Goal: Use online tool/utility: Utilize a website feature to perform a specific function

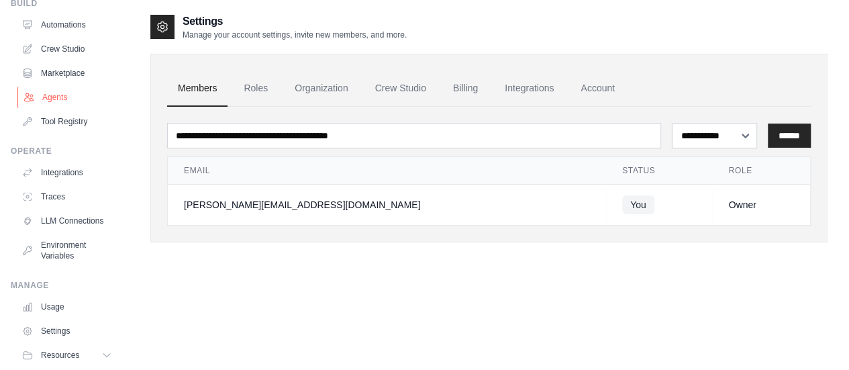
scroll to position [111, 0]
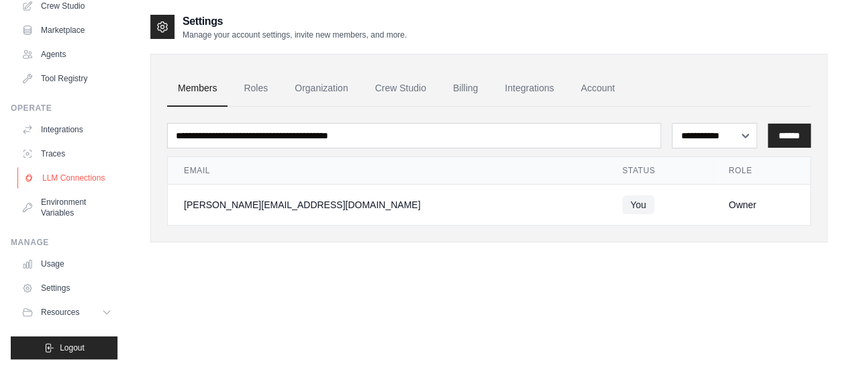
click at [62, 173] on link "LLM Connections" at bounding box center [67, 177] width 101 height 21
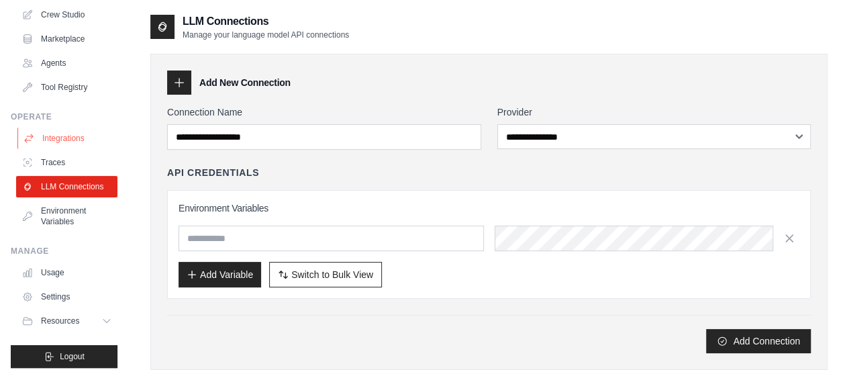
scroll to position [111, 0]
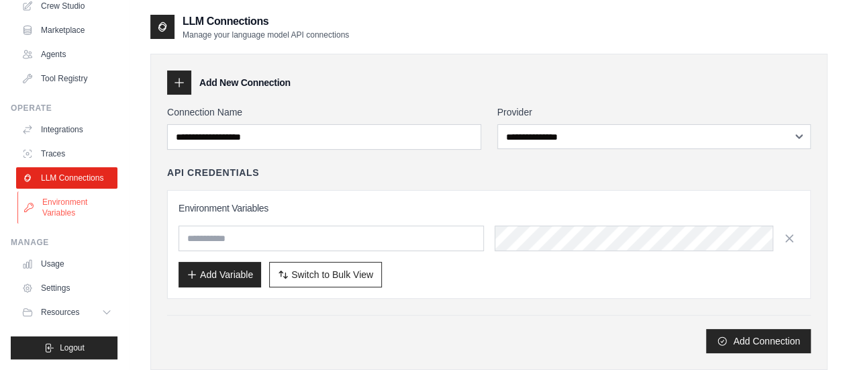
click at [62, 207] on link "Environment Variables" at bounding box center [67, 207] width 101 height 32
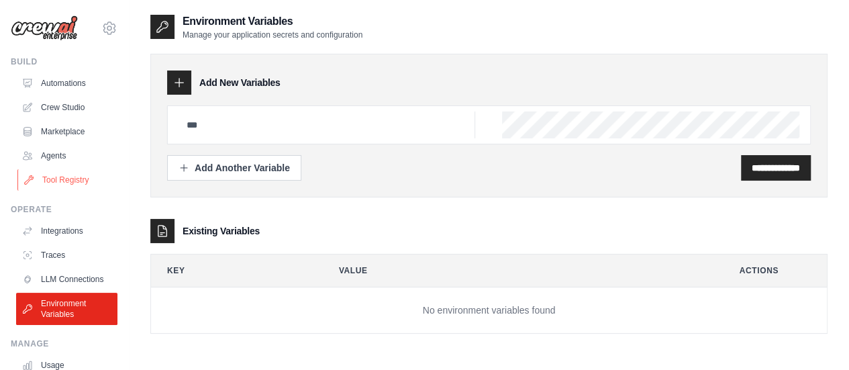
click at [66, 181] on link "Tool Registry" at bounding box center [67, 179] width 101 height 21
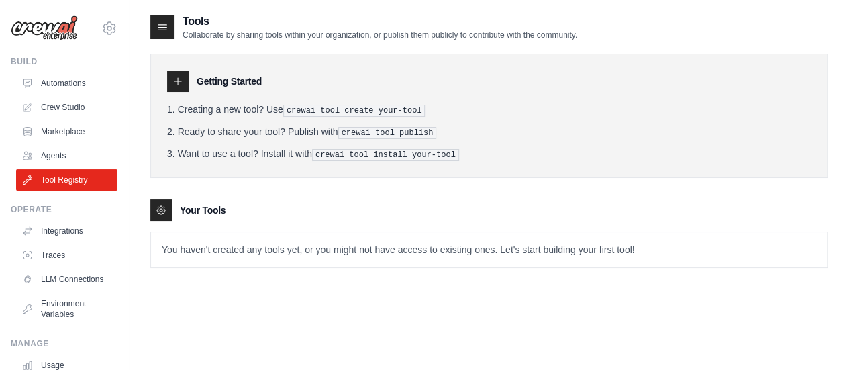
scroll to position [27, 0]
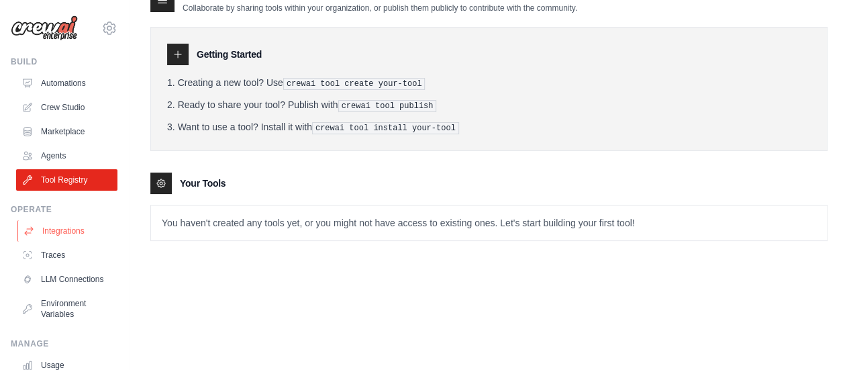
click at [89, 228] on link "Integrations" at bounding box center [67, 230] width 101 height 21
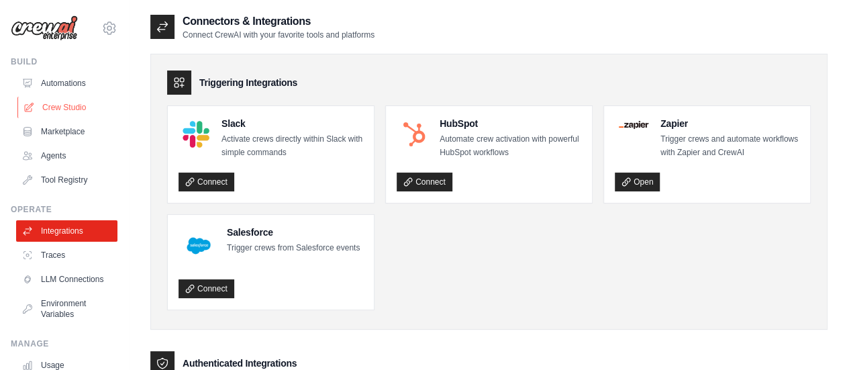
click at [72, 109] on link "Crew Studio" at bounding box center [67, 107] width 101 height 21
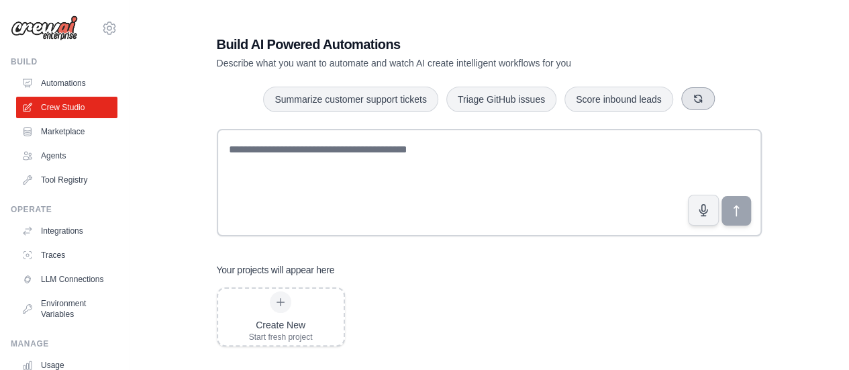
click at [715, 97] on button "button" at bounding box center [698, 98] width 34 height 23
click at [687, 99] on button "button" at bounding box center [679, 98] width 34 height 23
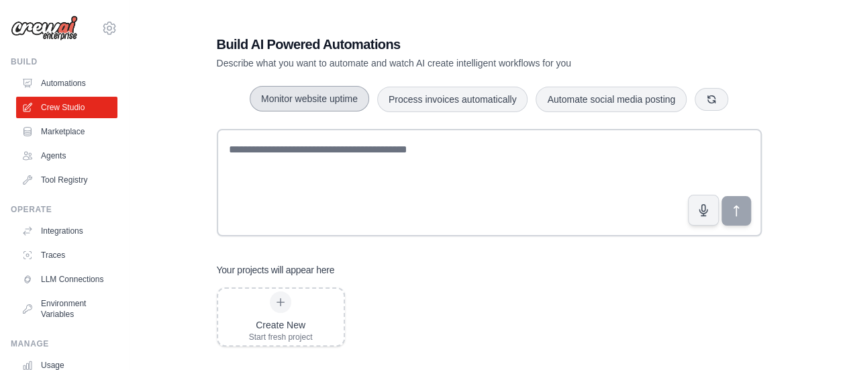
click at [303, 99] on button "Monitor website uptime" at bounding box center [309, 99] width 119 height 26
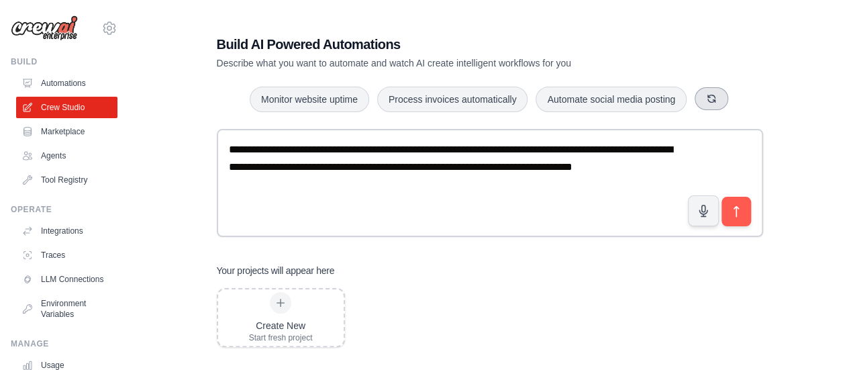
click at [717, 97] on icon "button" at bounding box center [711, 98] width 11 height 11
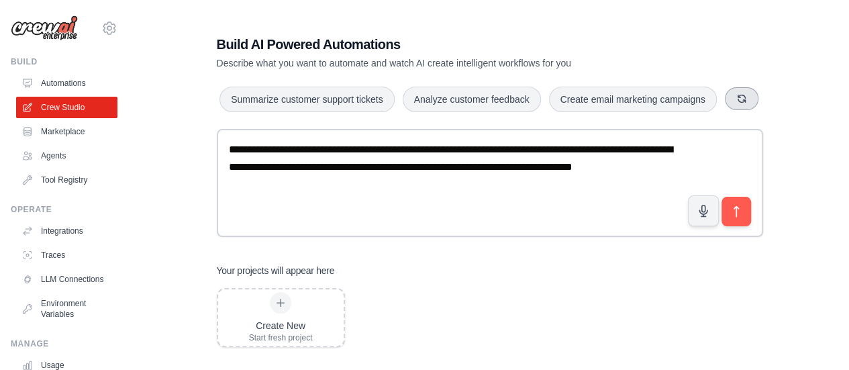
click at [725, 110] on button "button" at bounding box center [742, 98] width 34 height 23
click at [716, 110] on button "button" at bounding box center [733, 98] width 34 height 23
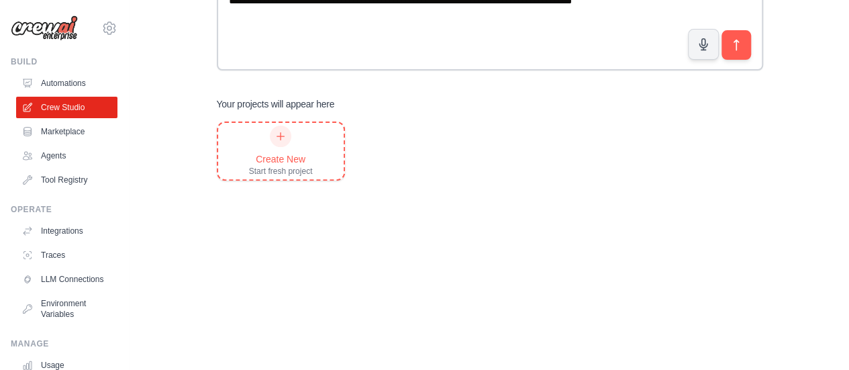
click at [278, 145] on div at bounding box center [280, 136] width 21 height 21
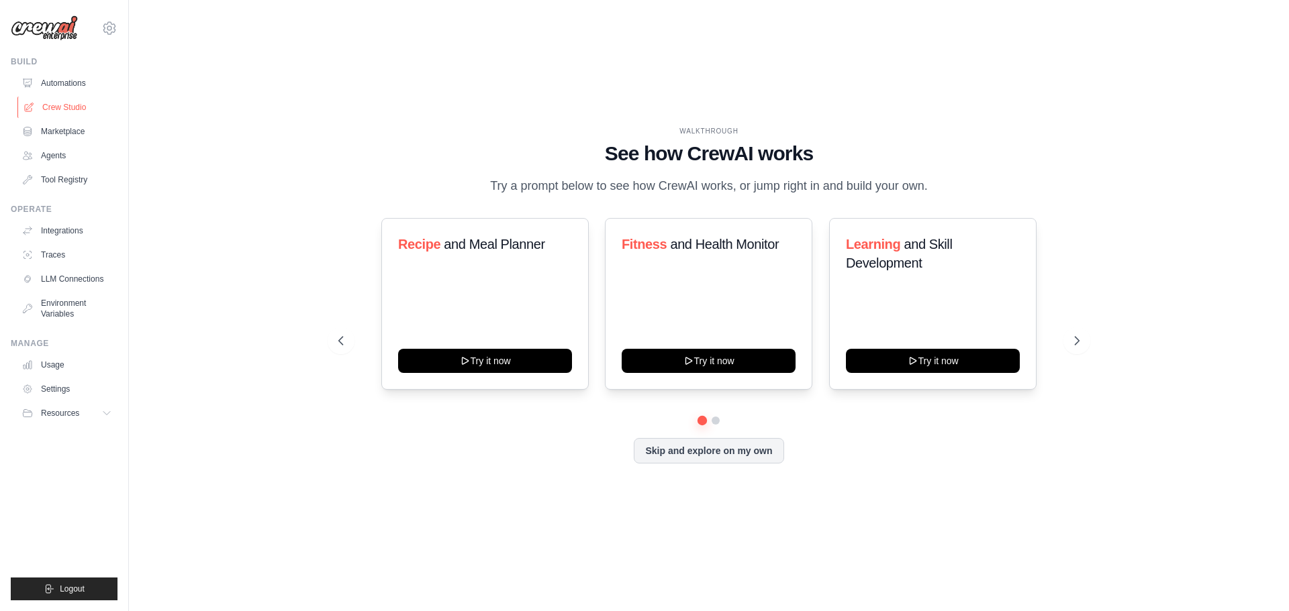
click at [68, 104] on link "Crew Studio" at bounding box center [67, 107] width 101 height 21
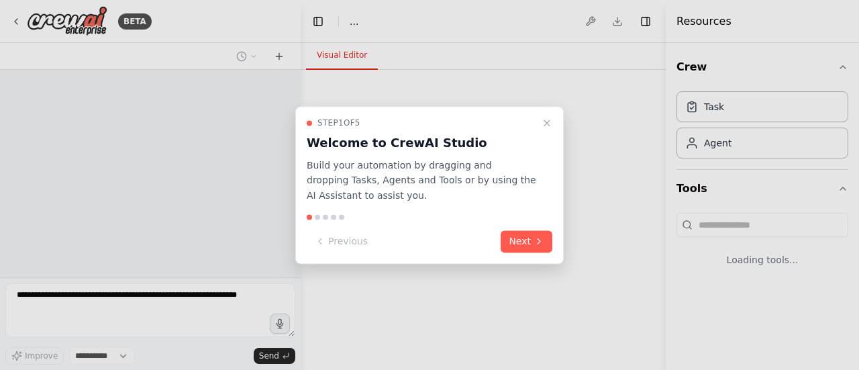
select select "****"
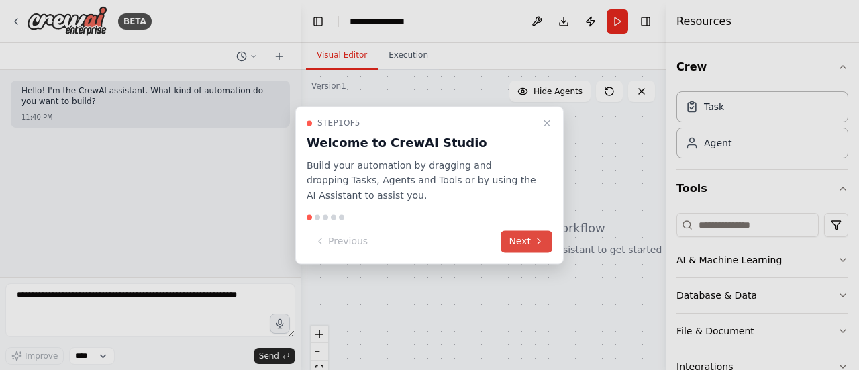
click at [533, 238] on button "Next" at bounding box center [527, 241] width 52 height 22
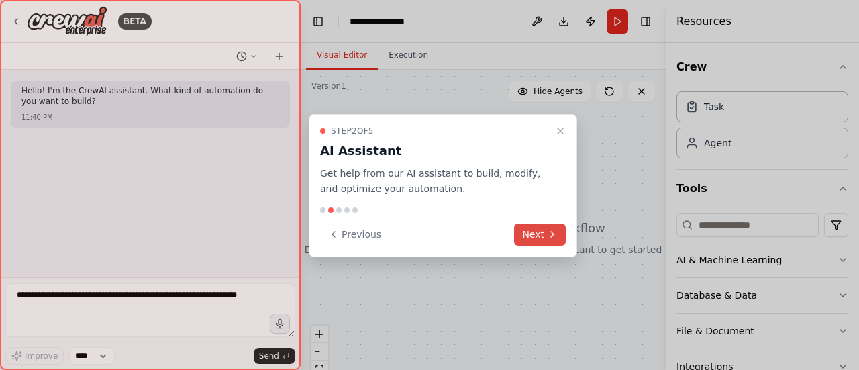
click at [533, 238] on button "Next" at bounding box center [540, 235] width 52 height 22
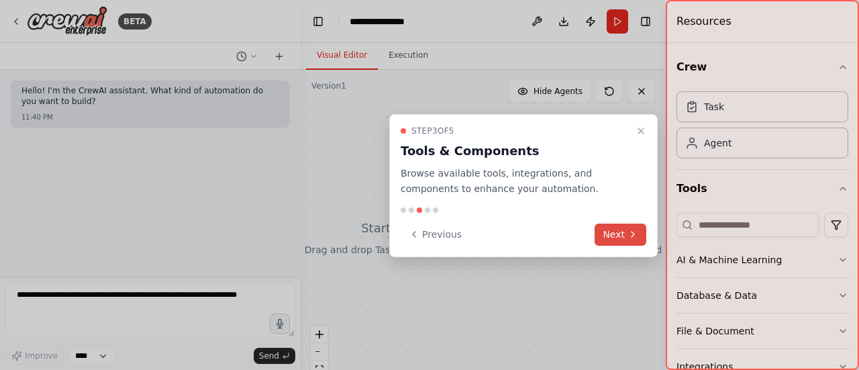
click at [621, 235] on button "Next" at bounding box center [621, 235] width 52 height 22
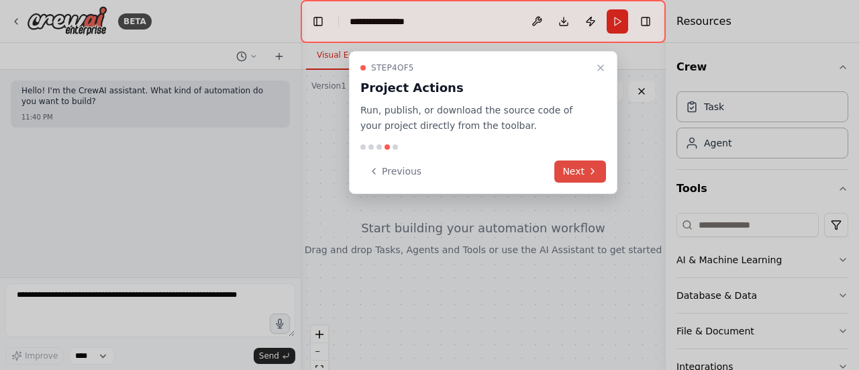
click at [585, 168] on button "Next" at bounding box center [580, 171] width 52 height 22
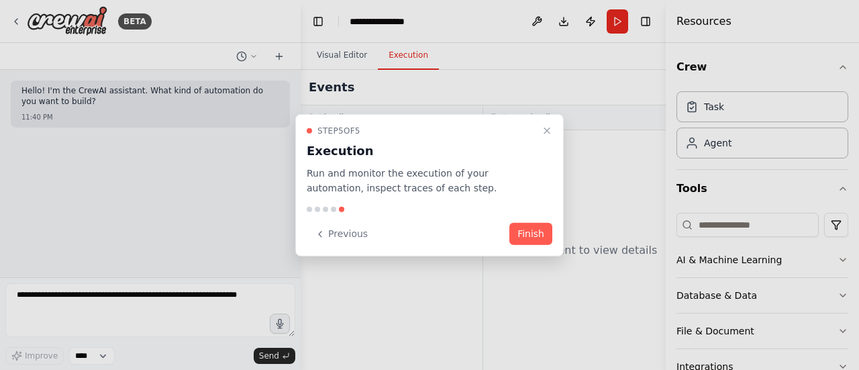
click at [520, 230] on button "Finish" at bounding box center [530, 234] width 43 height 22
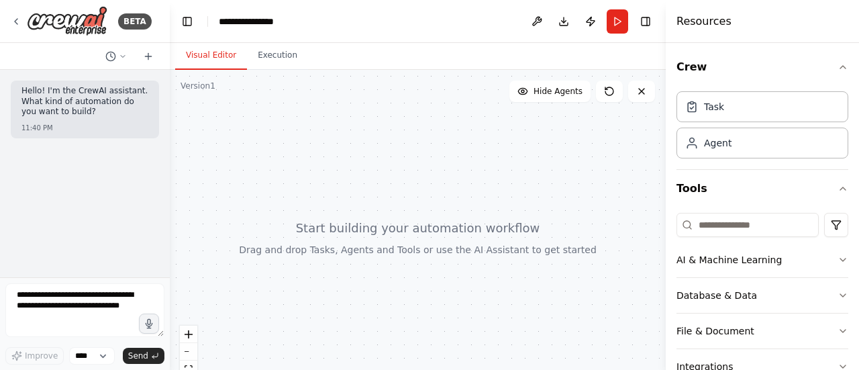
drag, startPoint x: 298, startPoint y: 155, endPoint x: 170, endPoint y: 169, distance: 129.0
click at [170, 169] on div "**********" at bounding box center [429, 185] width 859 height 370
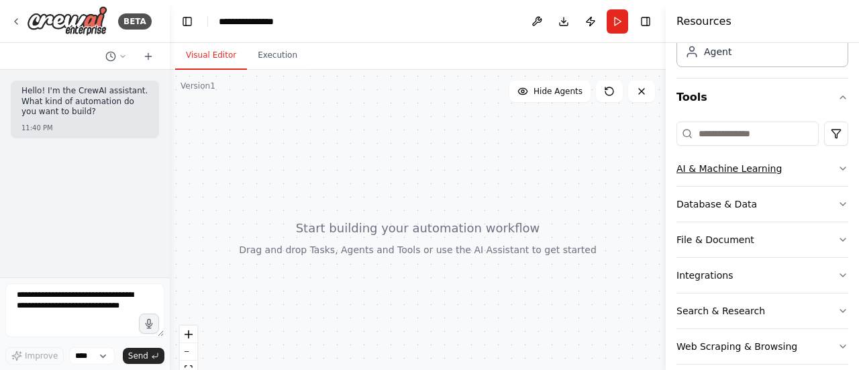
scroll to position [105, 0]
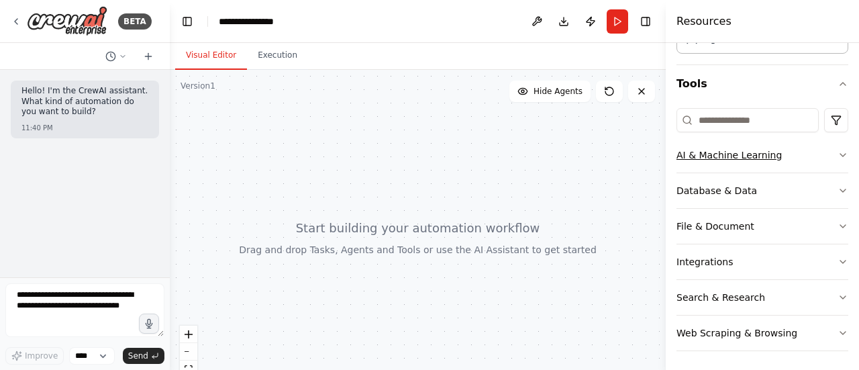
click at [838, 155] on icon "button" at bounding box center [843, 155] width 11 height 11
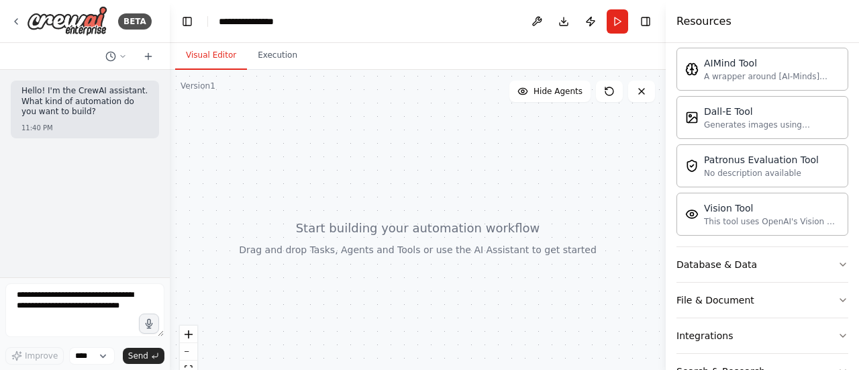
scroll to position [307, 0]
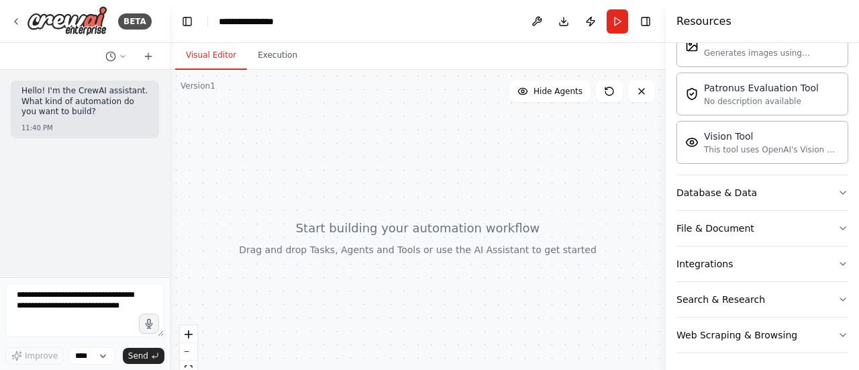
click at [838, 187] on div "Crew Task Agent Tools AI & Machine Learning AIMind Tool A wrapper around [AI-Mi…" at bounding box center [762, 206] width 193 height 327
click at [815, 197] on button "Database & Data" at bounding box center [763, 192] width 172 height 35
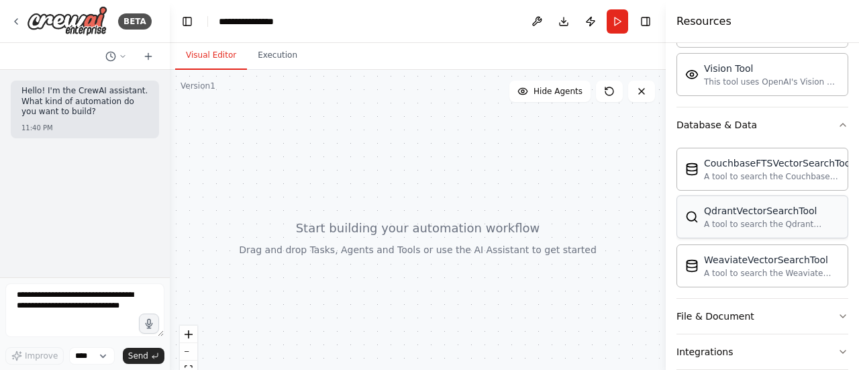
scroll to position [441, 0]
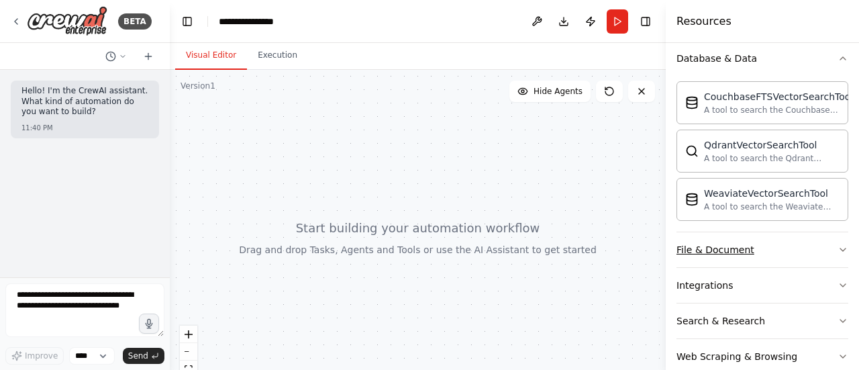
click at [787, 248] on button "File & Document" at bounding box center [763, 249] width 172 height 35
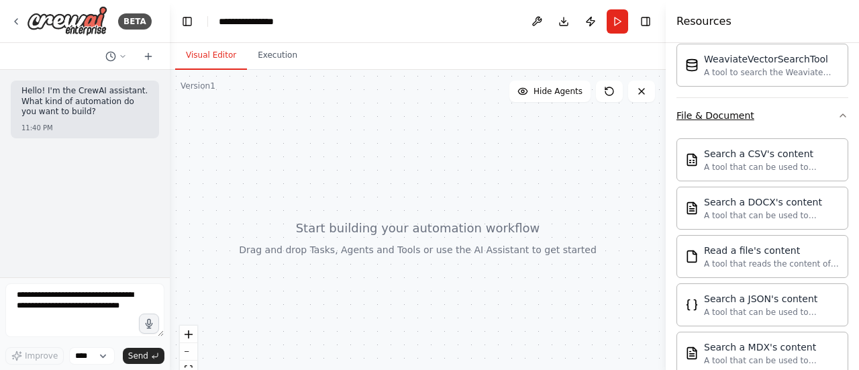
scroll to position [642, 0]
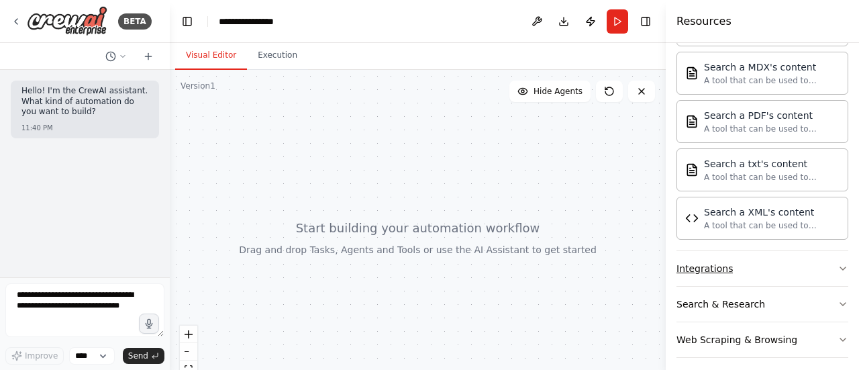
click at [772, 256] on button "Integrations" at bounding box center [763, 268] width 172 height 35
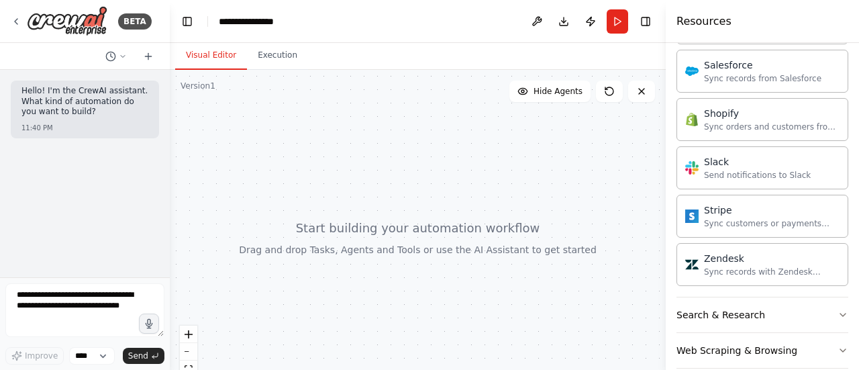
scroll to position [1871, 0]
click at [779, 309] on button "Search & Research" at bounding box center [763, 313] width 172 height 35
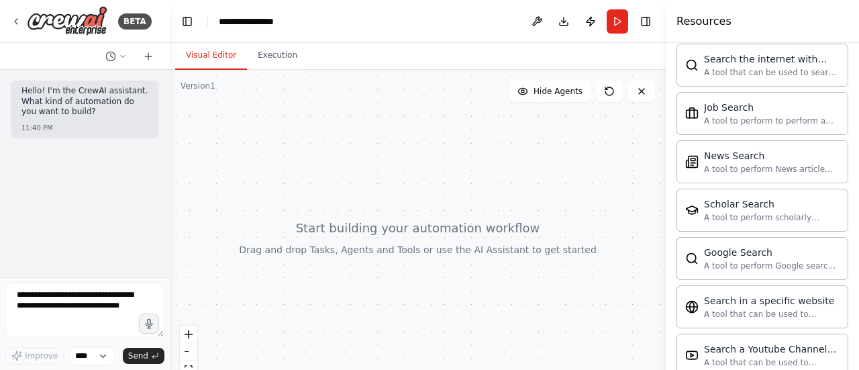
scroll to position [2475, 0]
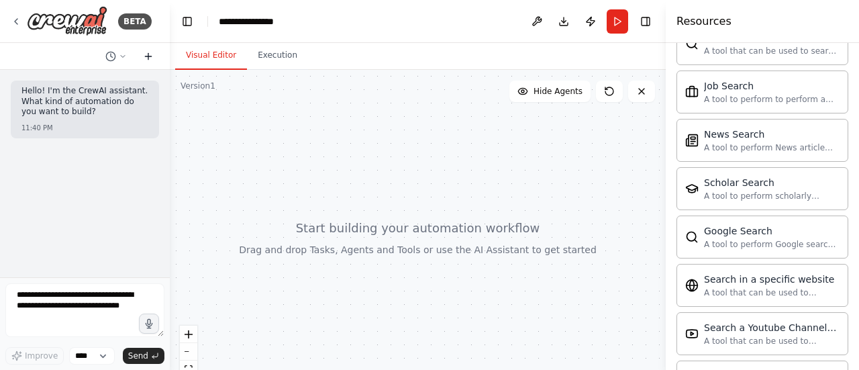
click at [148, 61] on button at bounding box center [148, 56] width 21 height 16
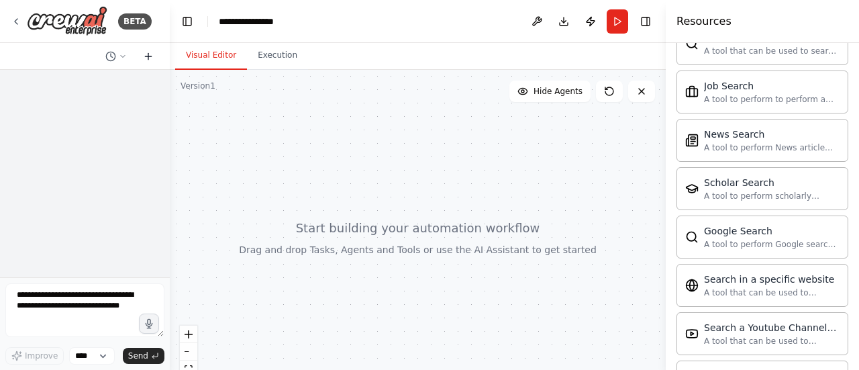
click at [148, 61] on button at bounding box center [148, 56] width 21 height 16
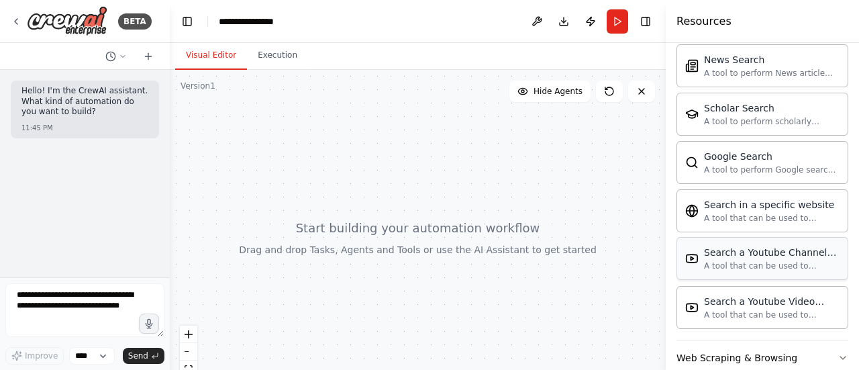
scroll to position [2552, 0]
click at [787, 349] on div "Web Scraping & Browsing" at bounding box center [737, 355] width 121 height 13
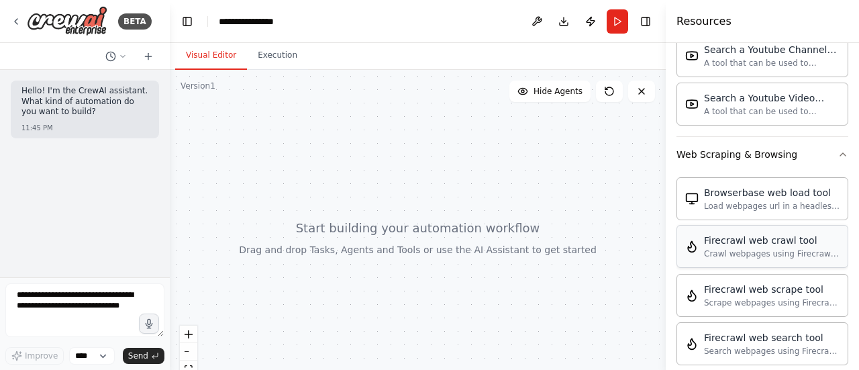
scroll to position [2820, 0]
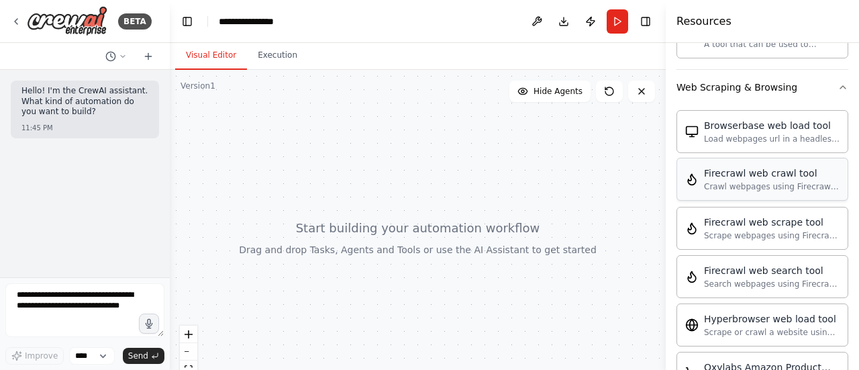
click at [762, 168] on div "Firecrawl web crawl tool Crawl webpages using Firecrawl and return the contents" at bounding box center [763, 179] width 172 height 43
click at [791, 166] on div "Firecrawl web crawl tool" at bounding box center [772, 172] width 136 height 13
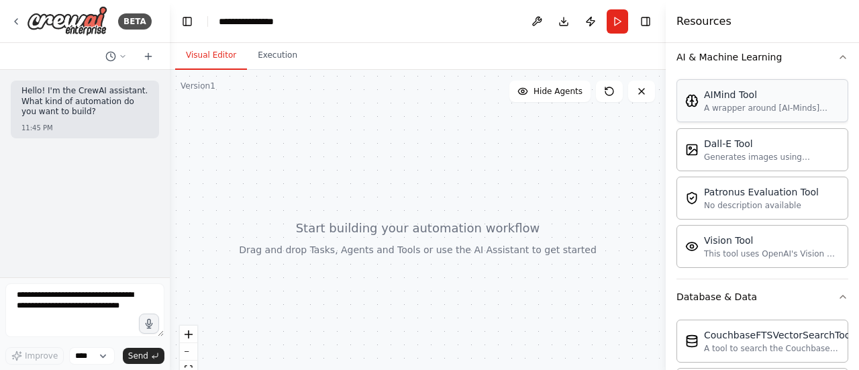
scroll to position [136, 0]
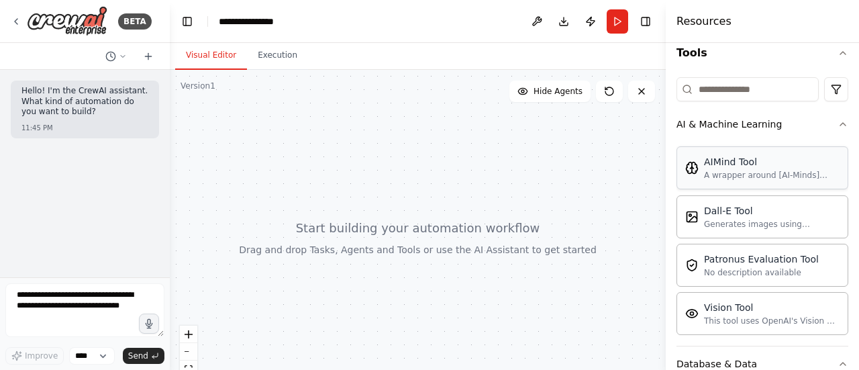
click at [775, 163] on div "AIMind Tool" at bounding box center [772, 161] width 136 height 13
click at [722, 162] on div "AIMind Tool" at bounding box center [772, 161] width 136 height 13
click at [745, 170] on div "A wrapper around [AI-Minds]([URL][DOMAIN_NAME]). Useful for when you need answe…" at bounding box center [772, 175] width 136 height 11
click at [745, 171] on div "A wrapper around [AI-Minds]([URL][DOMAIN_NAME]). Useful for when you need answe…" at bounding box center [772, 175] width 136 height 11
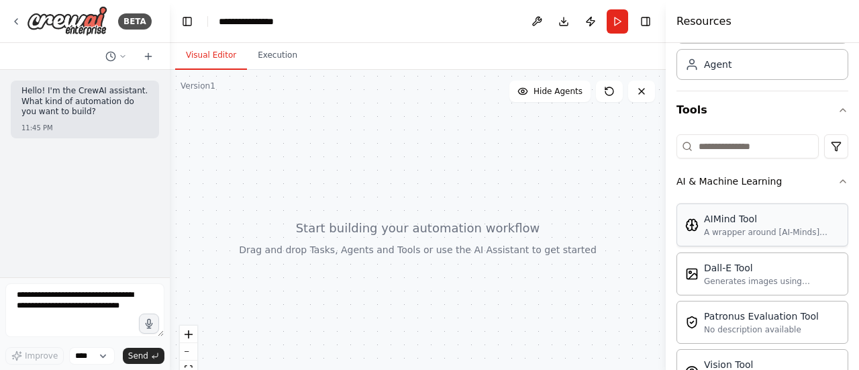
scroll to position [1, 0]
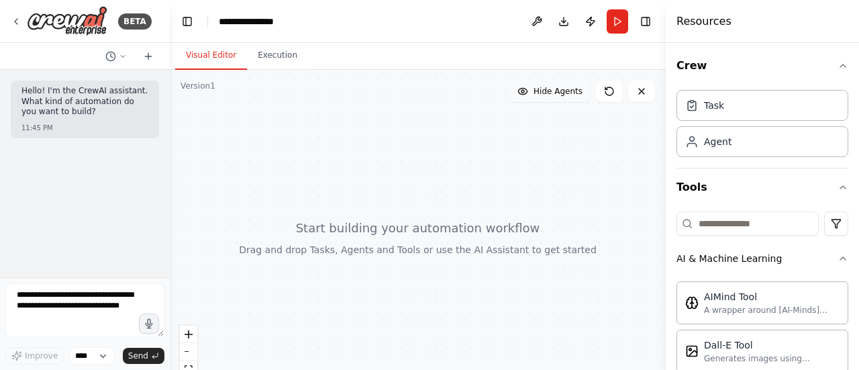
click at [580, 101] on button "Hide Agents" at bounding box center [549, 91] width 81 height 21
click at [577, 97] on button "Show Agents" at bounding box center [548, 91] width 85 height 21
click at [781, 109] on div "Task" at bounding box center [763, 104] width 172 height 31
click at [763, 107] on div "Task" at bounding box center [763, 104] width 172 height 31
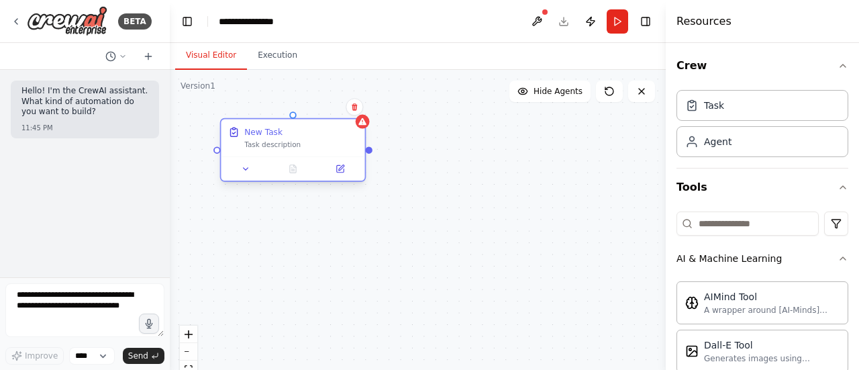
drag, startPoint x: 309, startPoint y: 199, endPoint x: 309, endPoint y: 140, distance: 59.7
click at [309, 140] on div "New Task Task description" at bounding box center [293, 138] width 144 height 38
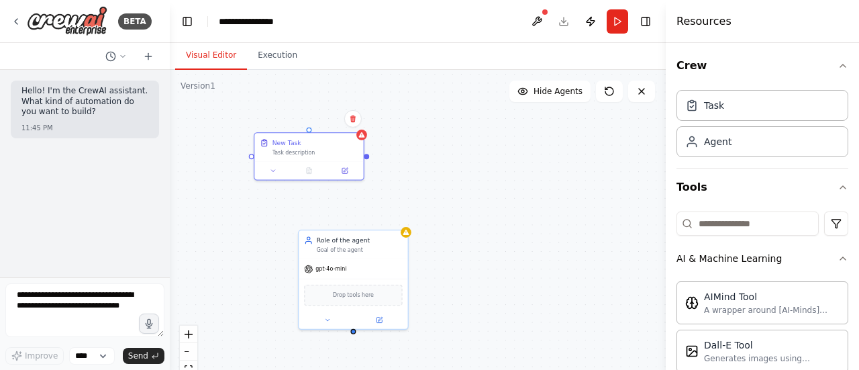
click at [368, 157] on div "New Task Task description Role of the agent Goal of the agent gpt-4o-mini Drop …" at bounding box center [418, 238] width 496 height 336
click at [348, 156] on div "New Task Task description" at bounding box center [307, 152] width 111 height 48
click at [348, 156] on div "New Task Task description" at bounding box center [307, 144] width 109 height 28
click at [365, 135] on div "New Task Task description Role of the agent Goal of the agent gpt-4o-mini Drop …" at bounding box center [418, 238] width 496 height 336
click at [358, 139] on div "New Task Task description" at bounding box center [307, 144] width 109 height 28
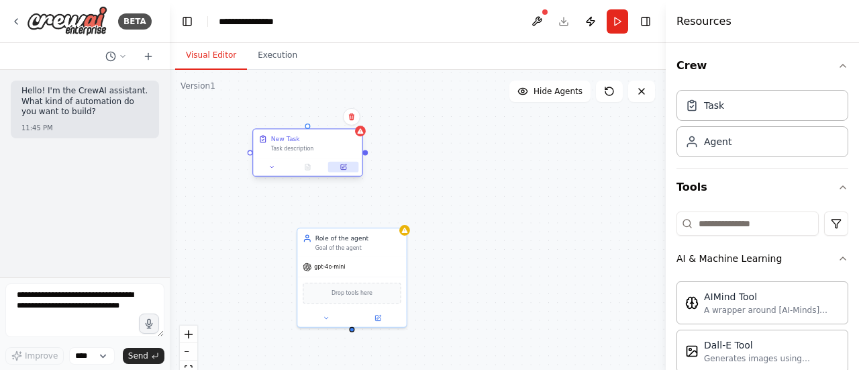
click at [344, 168] on icon at bounding box center [343, 166] width 5 height 5
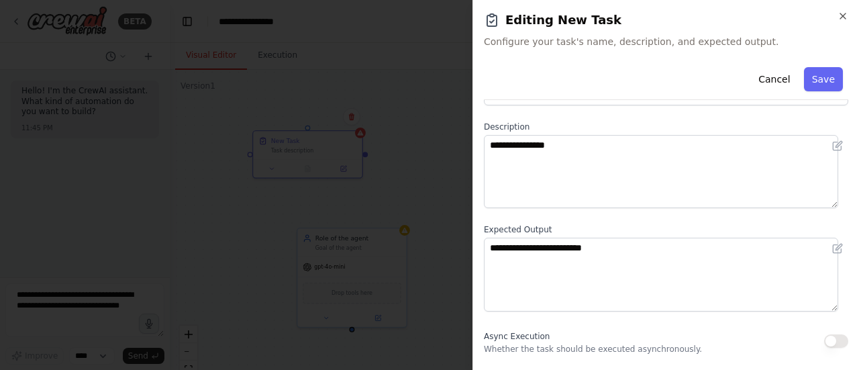
scroll to position [86, 0]
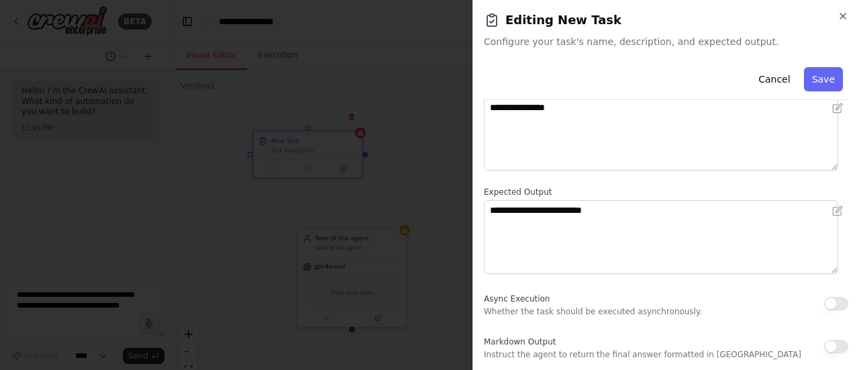
click at [824, 346] on button "button" at bounding box center [836, 346] width 24 height 13
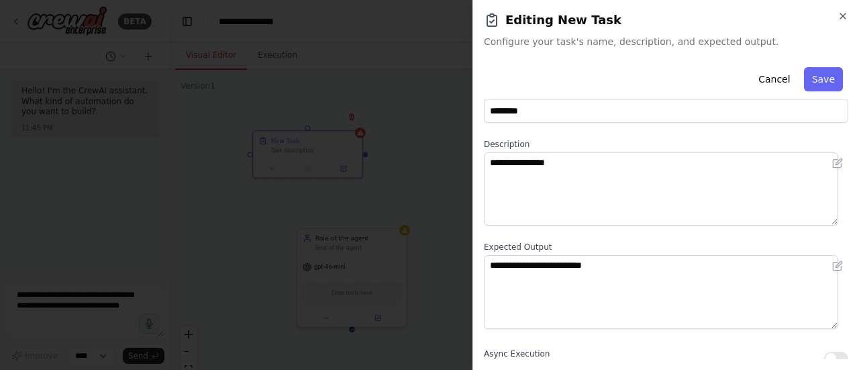
scroll to position [0, 0]
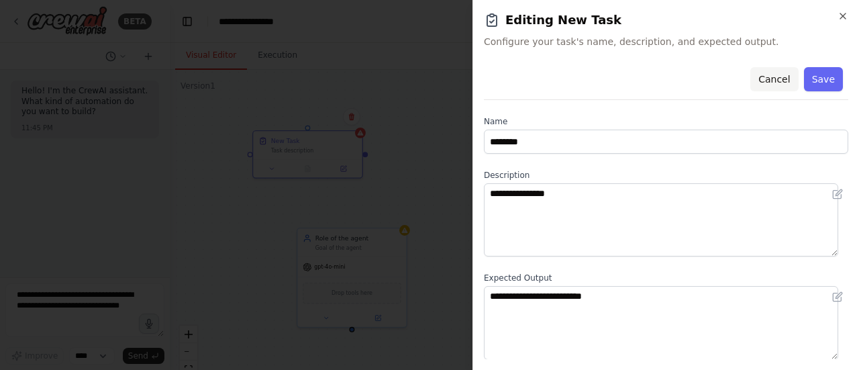
click at [770, 69] on button "Cancel" at bounding box center [774, 79] width 48 height 24
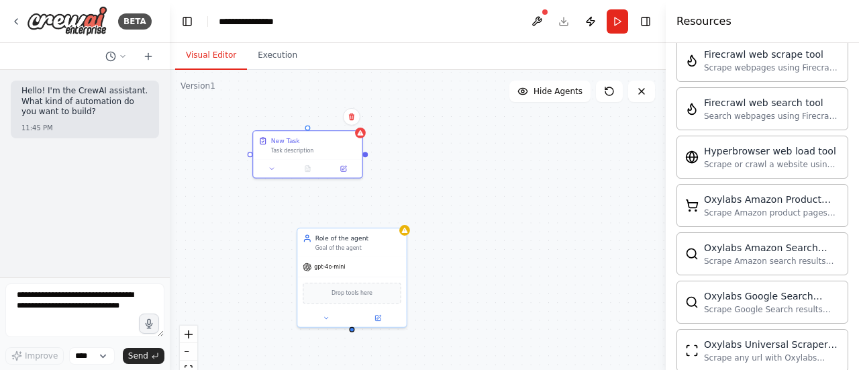
scroll to position [2819, 0]
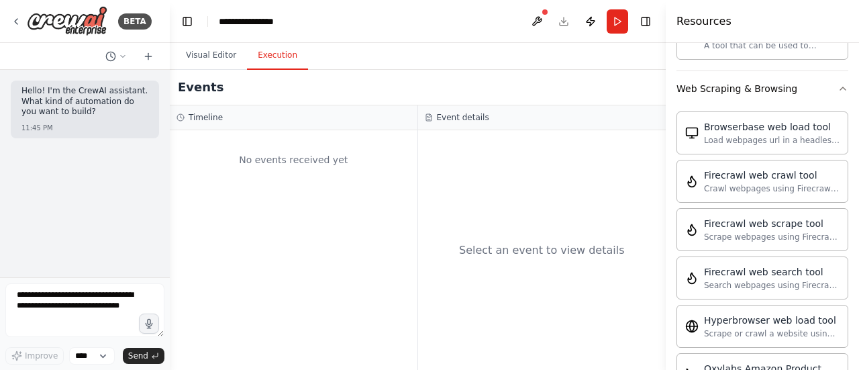
click at [277, 57] on button "Execution" at bounding box center [277, 56] width 61 height 28
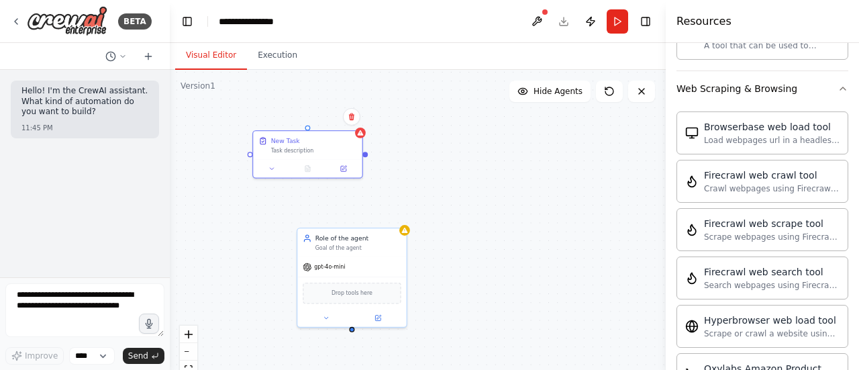
click at [207, 58] on button "Visual Editor" at bounding box center [211, 56] width 72 height 28
